Goal: Task Accomplishment & Management: Use online tool/utility

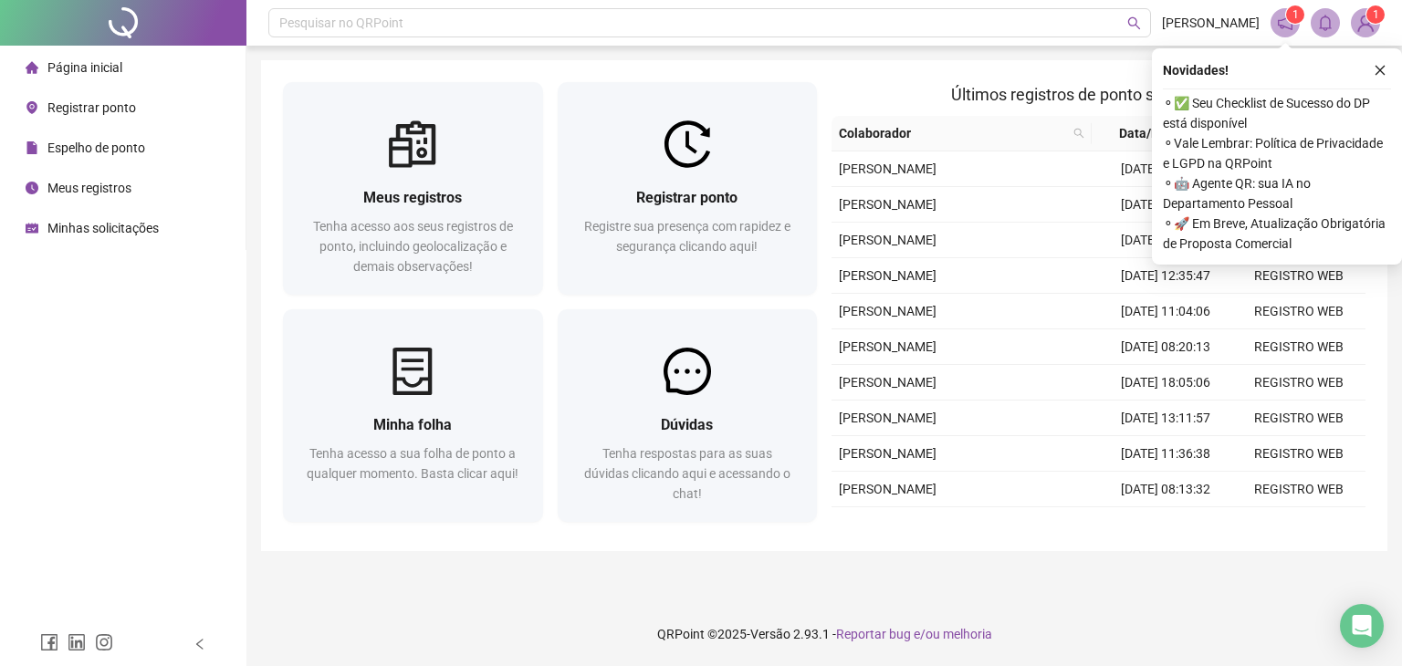
click at [68, 113] on span "Registrar ponto" at bounding box center [91, 107] width 89 height 15
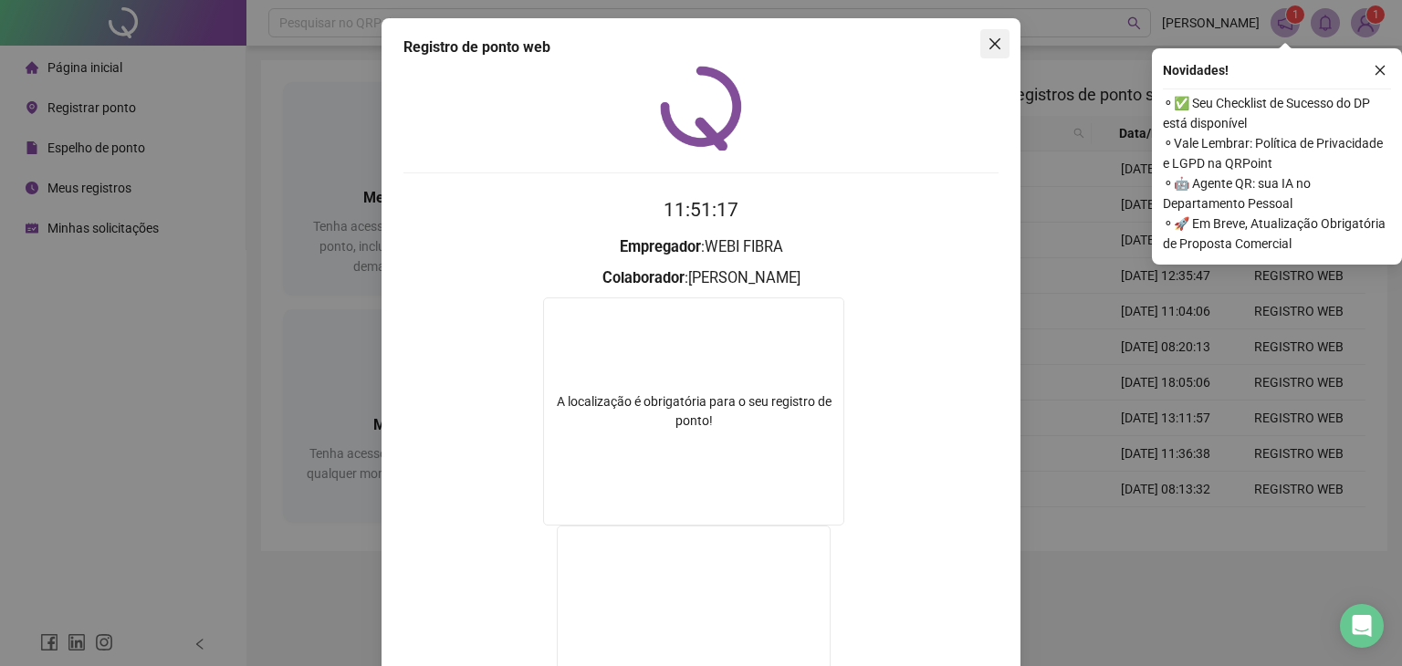
click at [990, 47] on icon "close" at bounding box center [995, 44] width 15 height 15
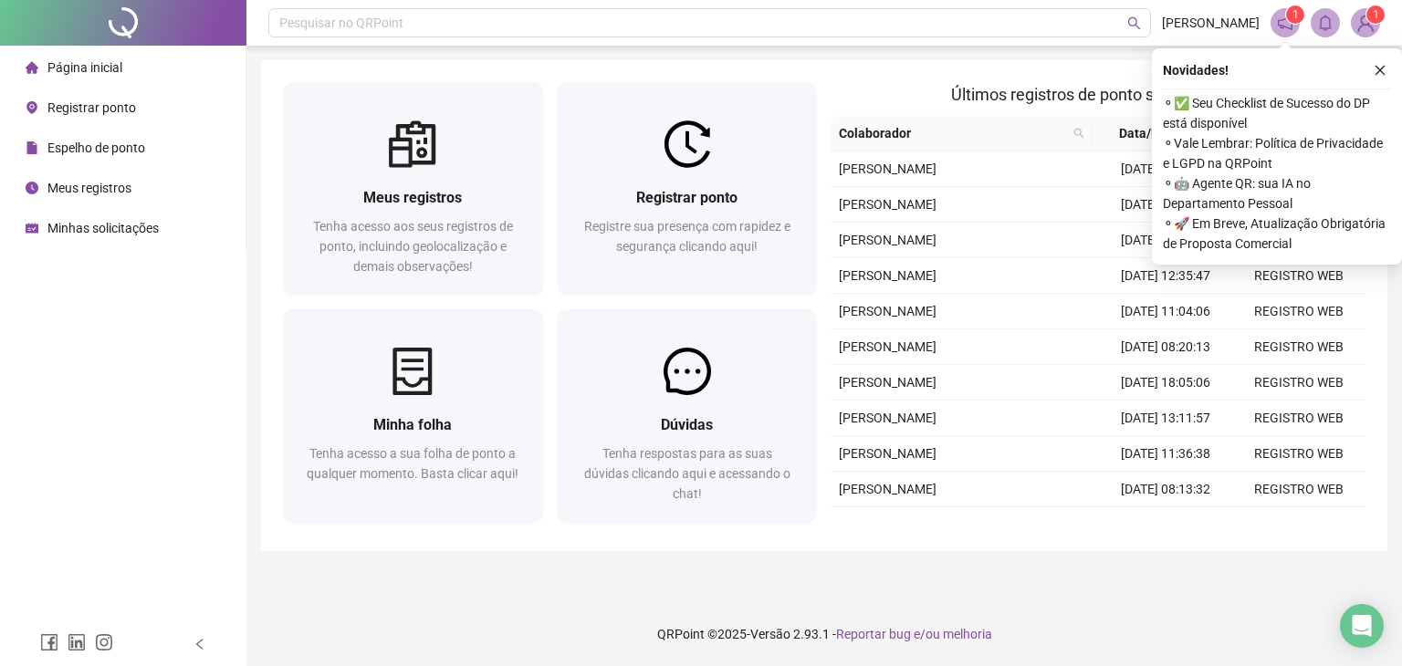
click at [80, 110] on span "Registrar ponto" at bounding box center [91, 107] width 89 height 15
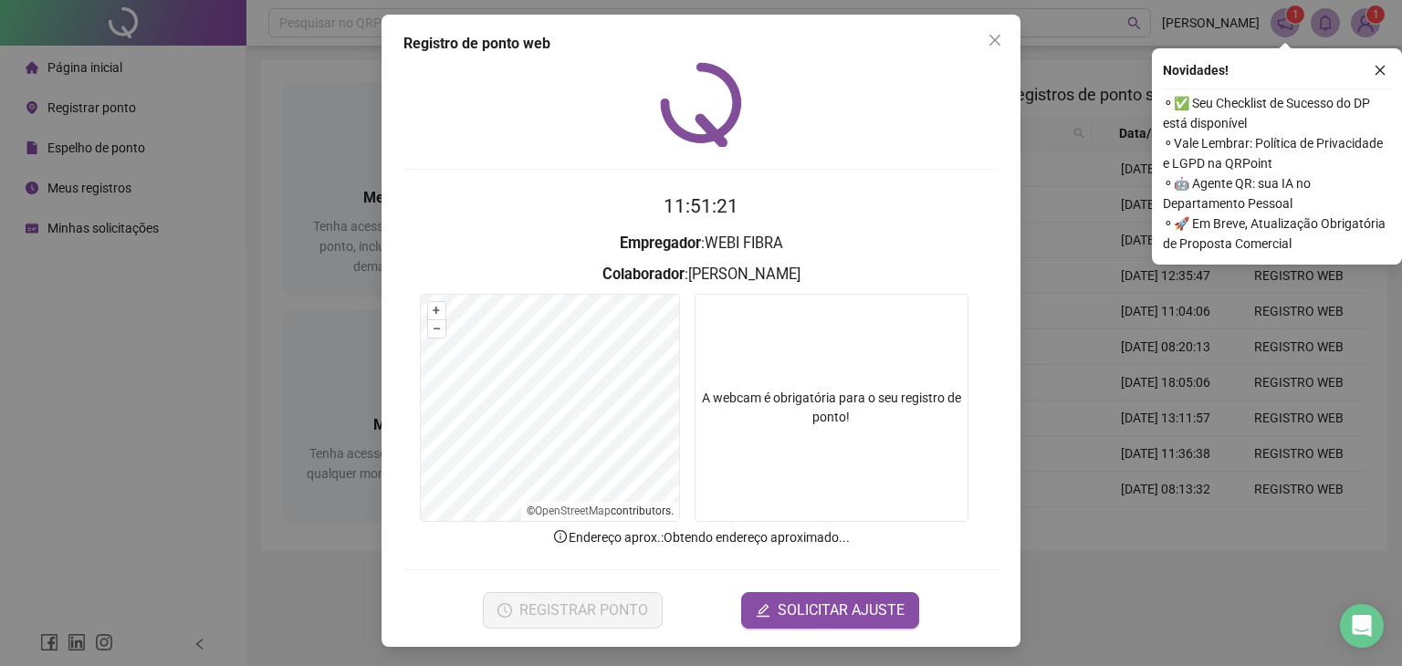
scroll to position [5, 0]
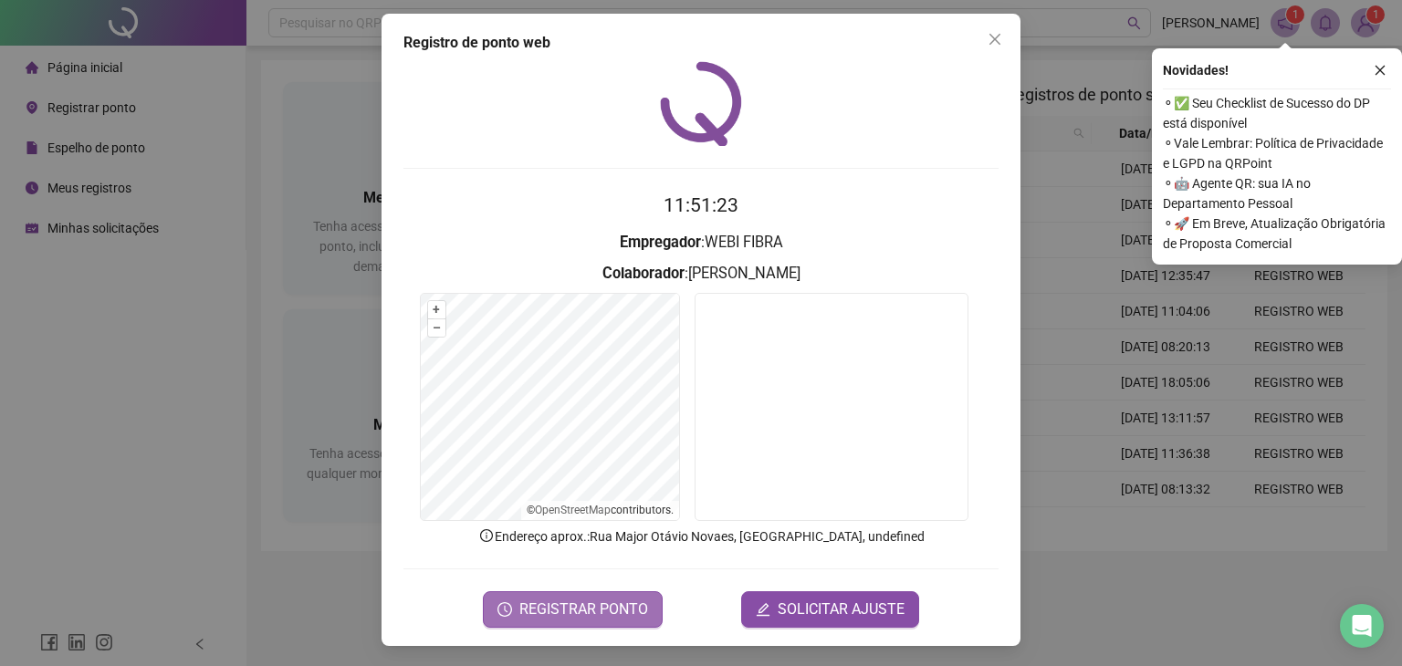
click at [602, 609] on span "REGISTRAR PONTO" at bounding box center [583, 610] width 129 height 22
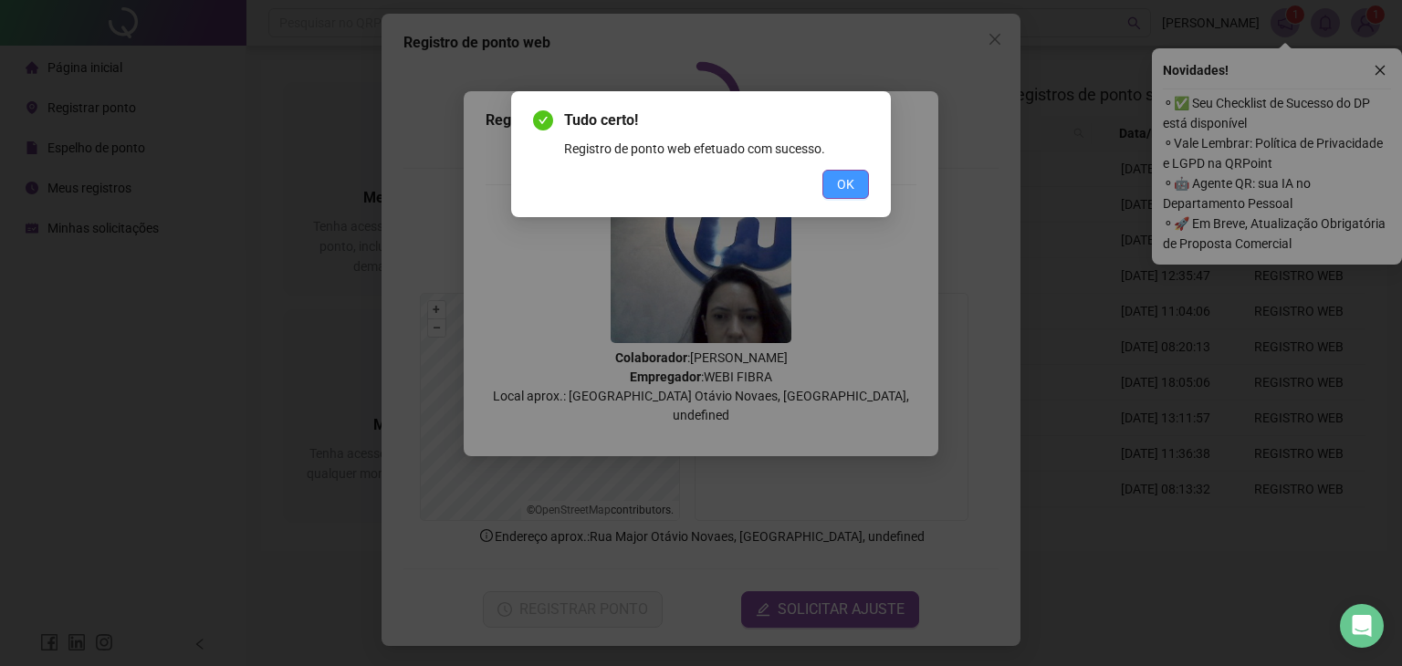
click at [864, 179] on button "OK" at bounding box center [846, 184] width 47 height 29
